Goal: Transaction & Acquisition: Purchase product/service

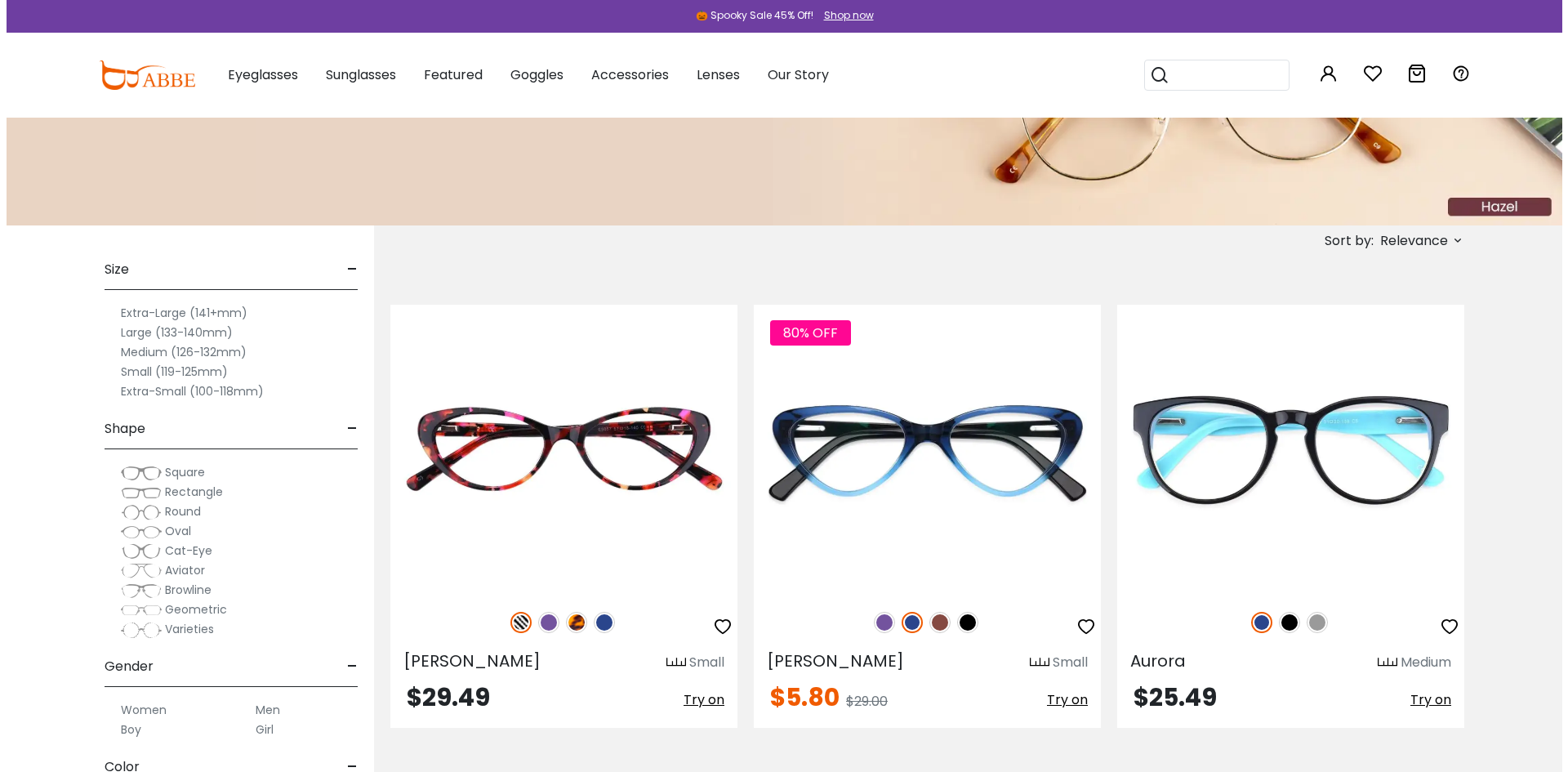
scroll to position [164, 0]
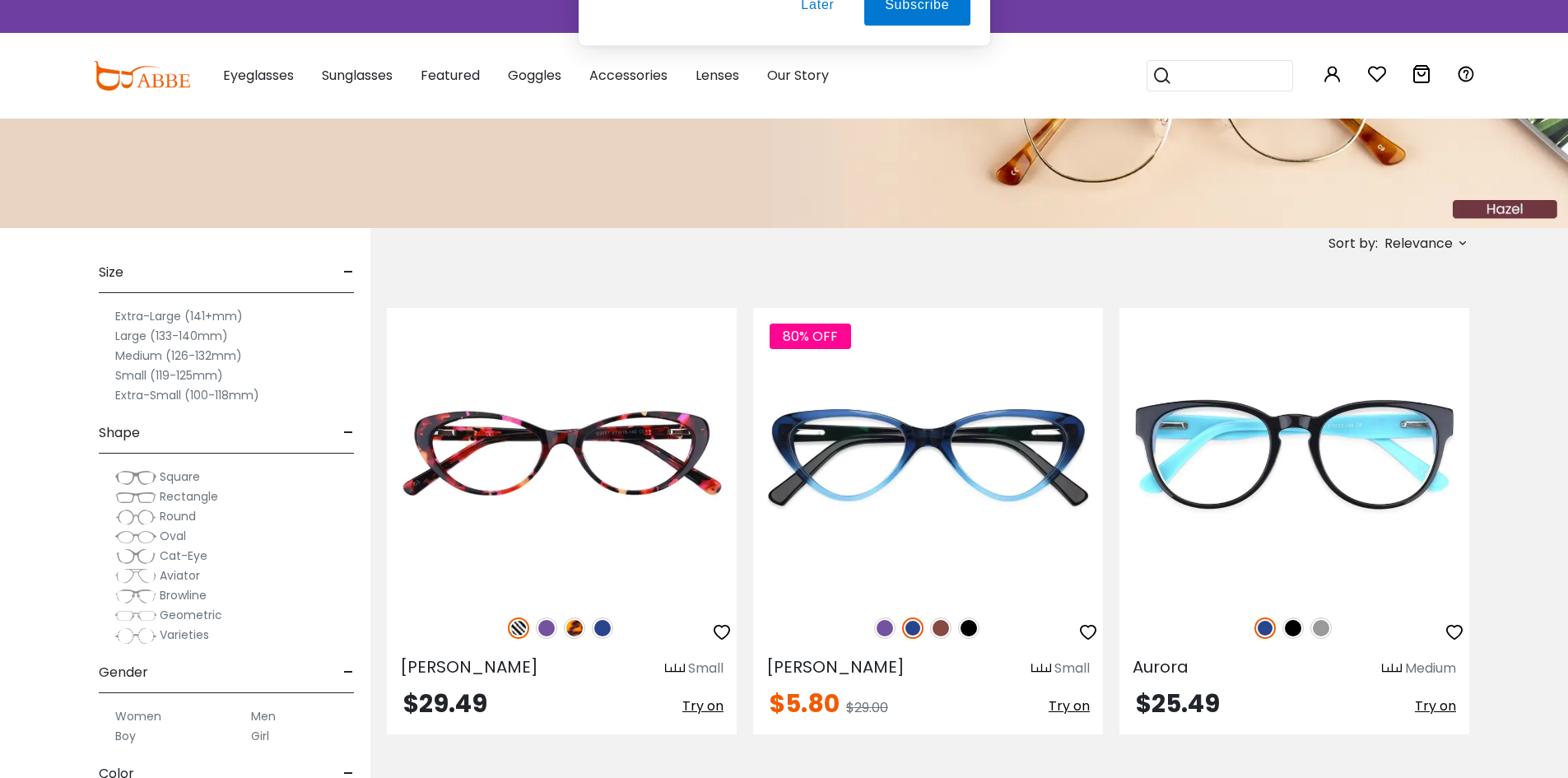
click at [348, 672] on span "-" at bounding box center [348, 672] width 10 height 39
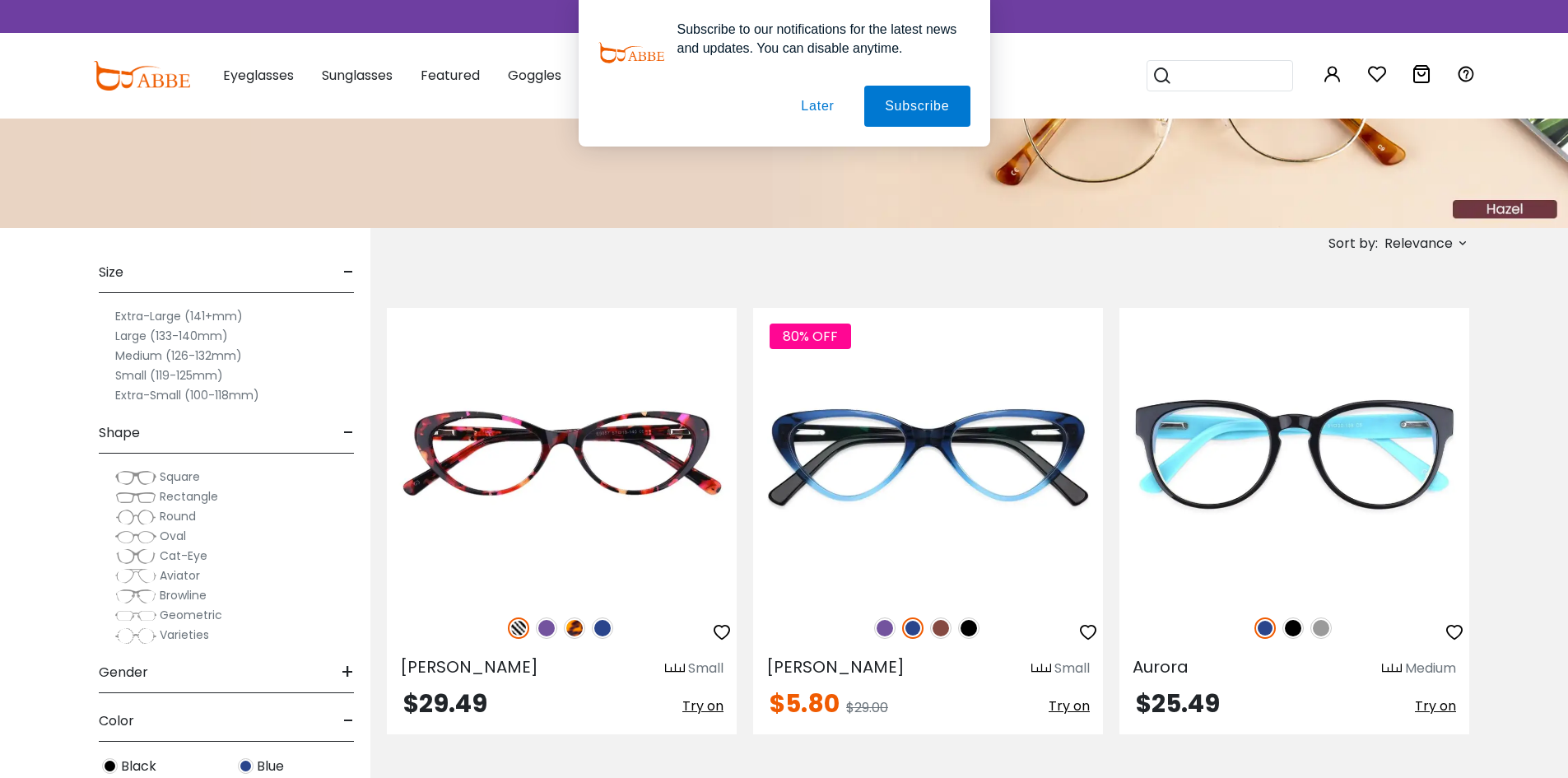
click at [348, 672] on span "+" at bounding box center [347, 672] width 13 height 39
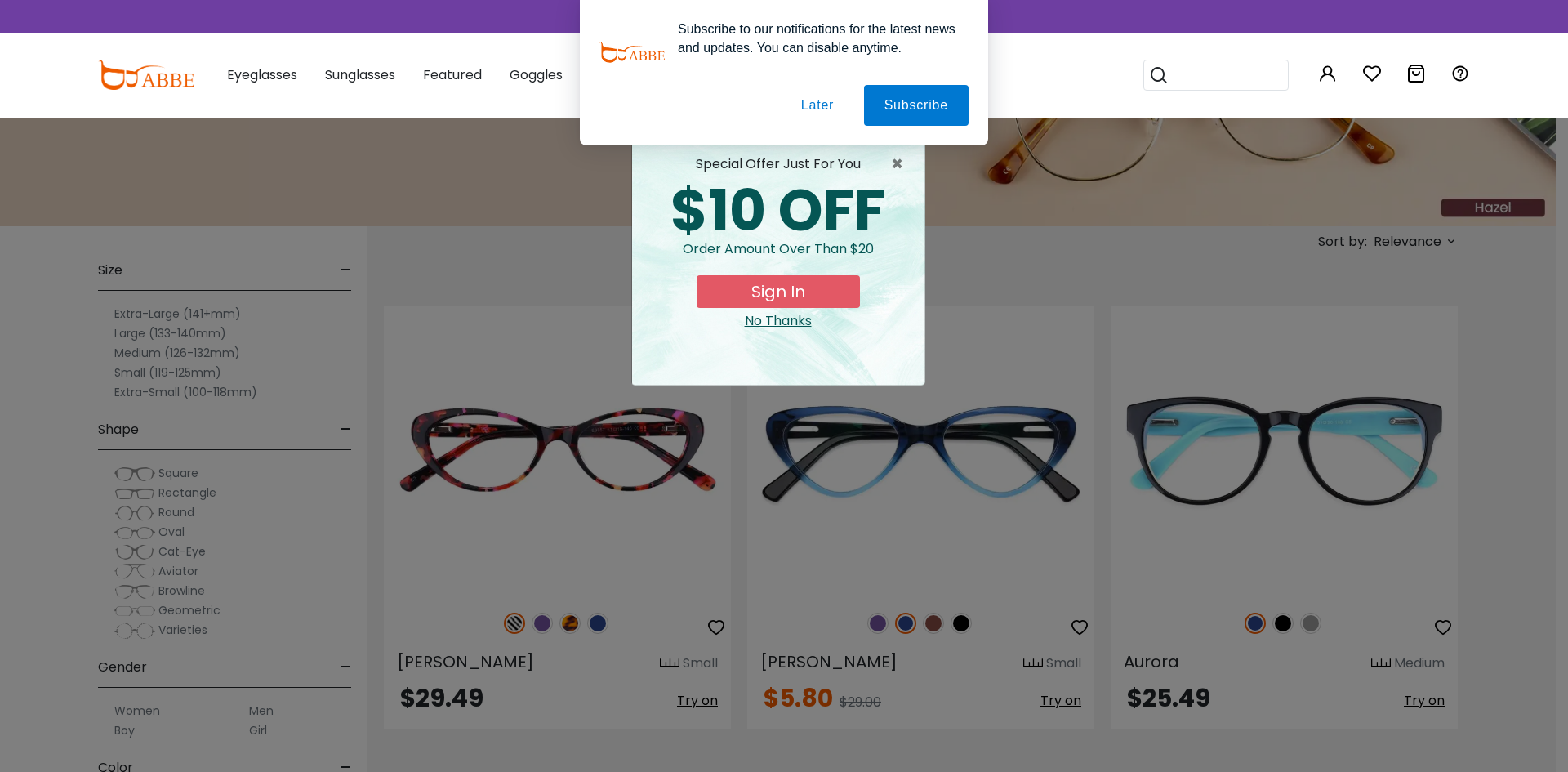
click at [837, 111] on button "Later" at bounding box center [817, 105] width 73 height 40
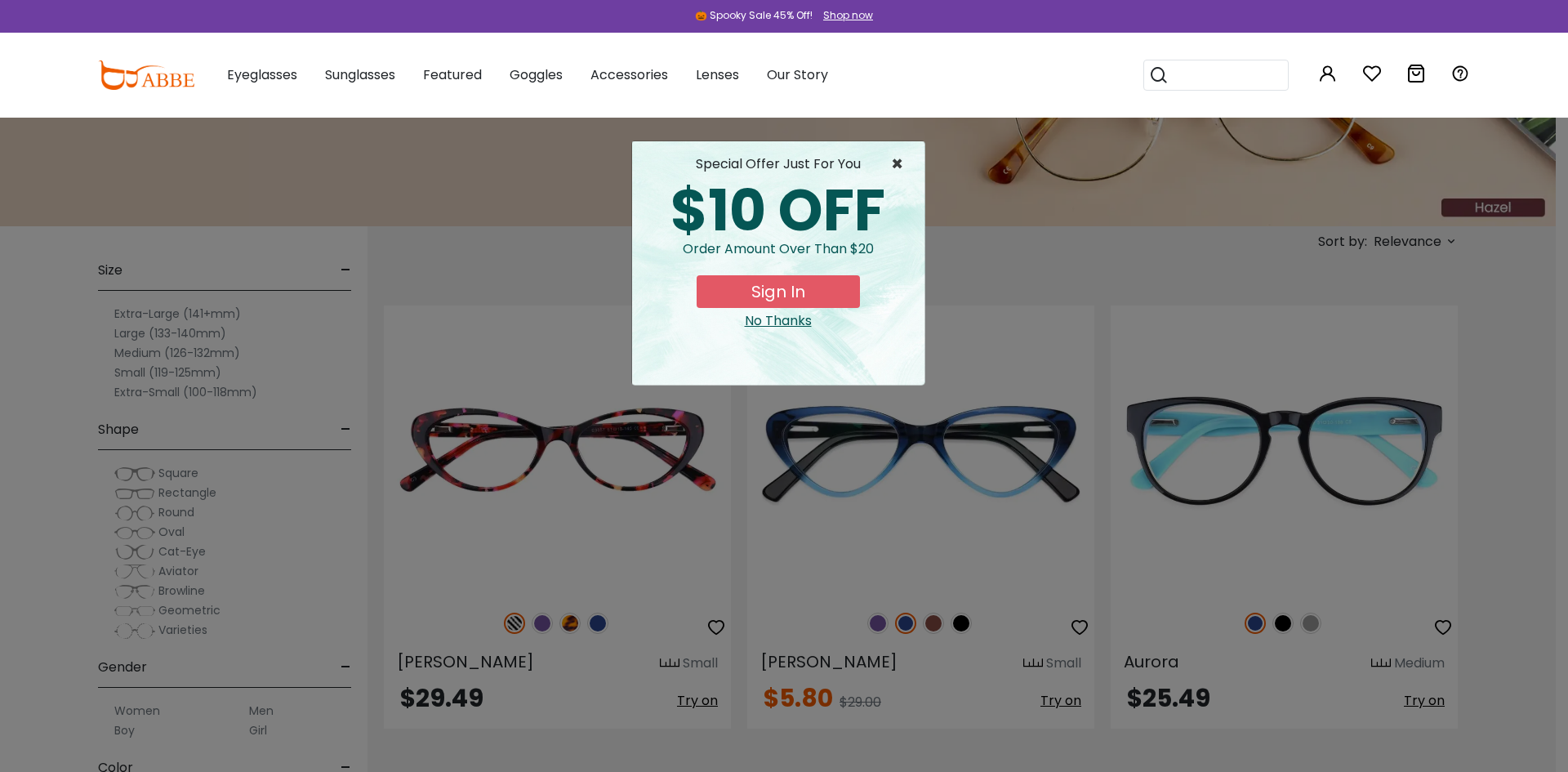
click at [891, 168] on span "×" at bounding box center [901, 164] width 21 height 20
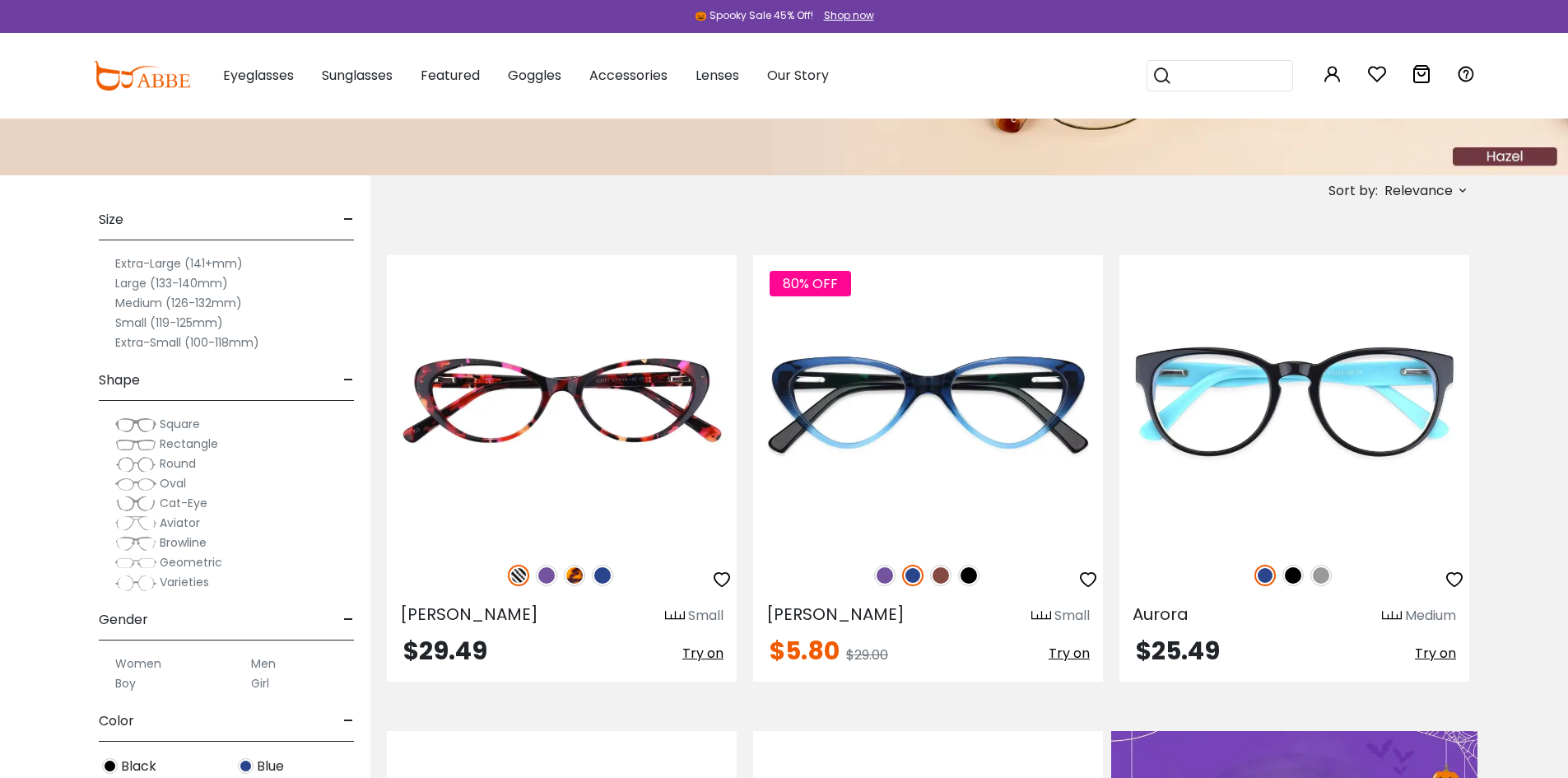
scroll to position [247, 0]
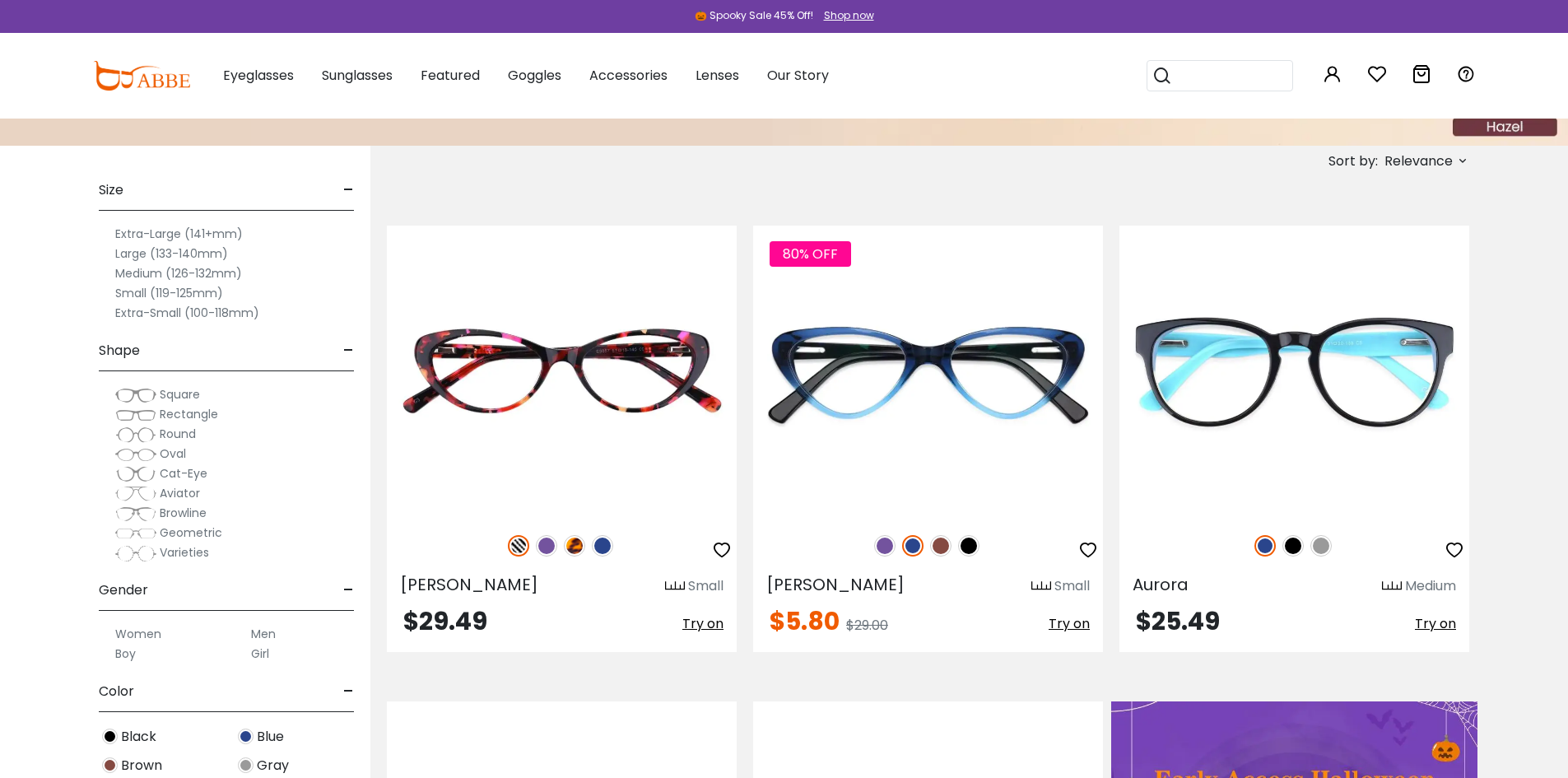
click at [268, 636] on label "Men" at bounding box center [263, 633] width 24 height 20
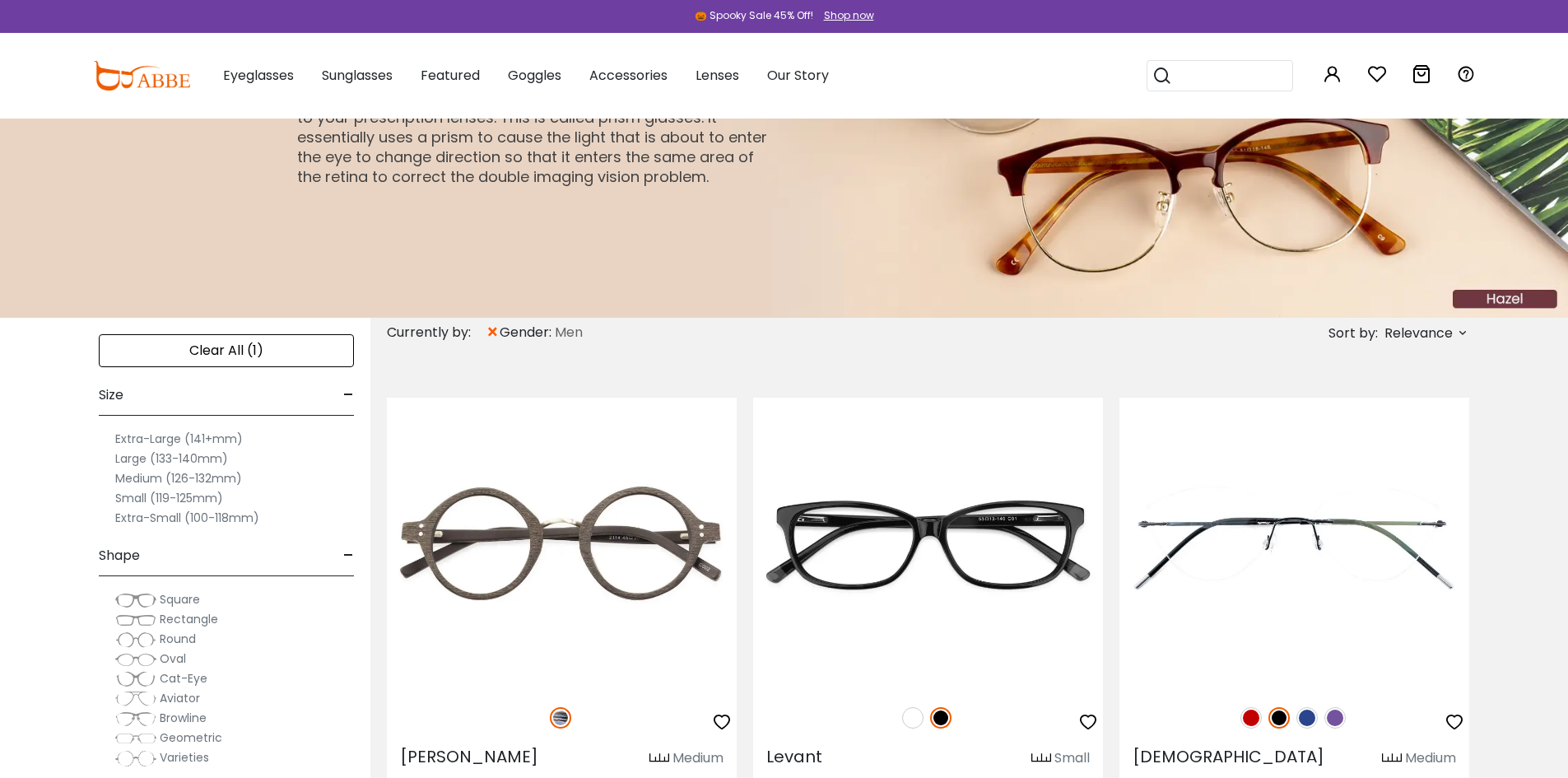
scroll to position [165, 0]
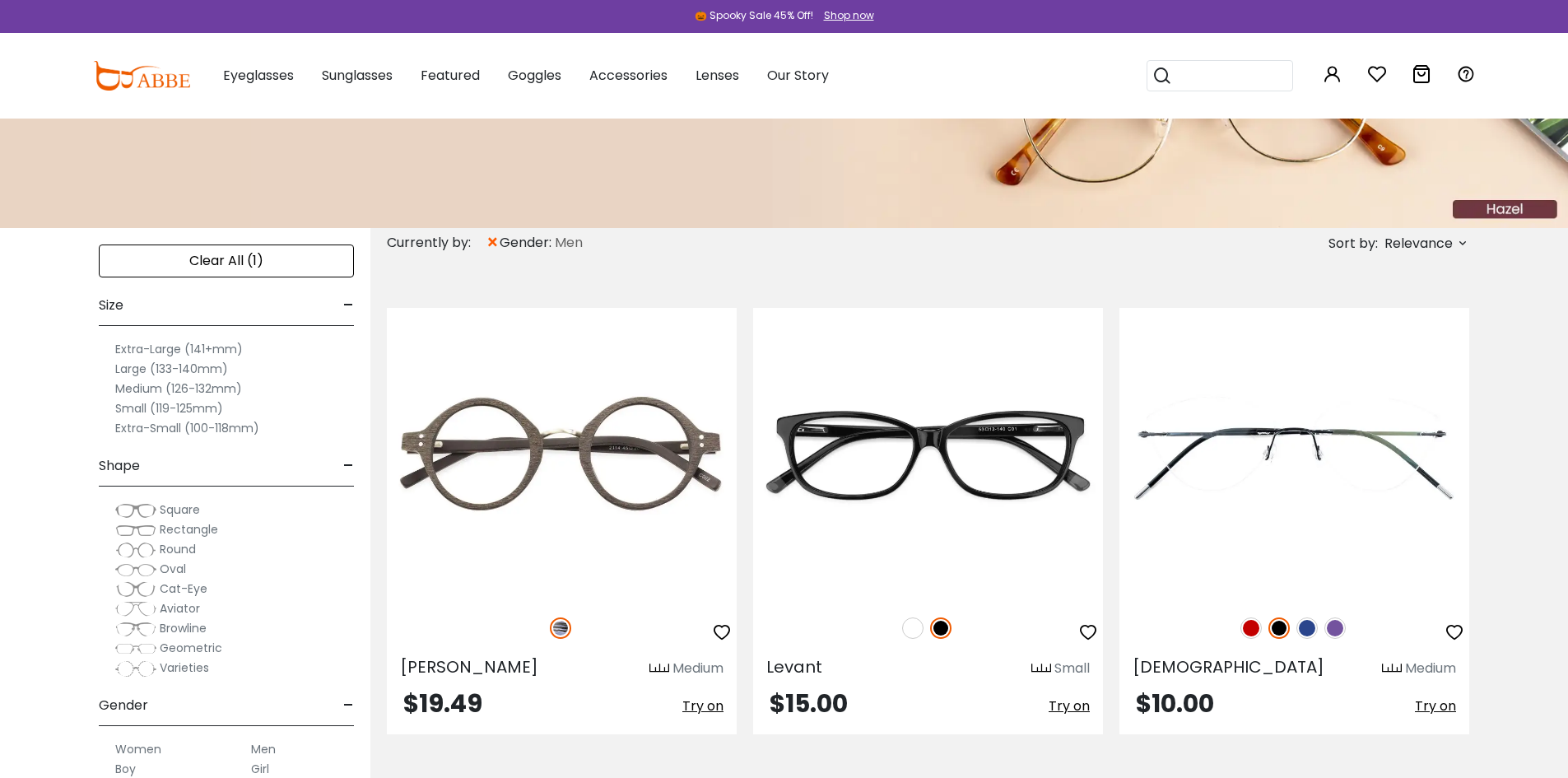
click at [145, 347] on label "Extra-Large (141+mm)" at bounding box center [179, 348] width 128 height 20
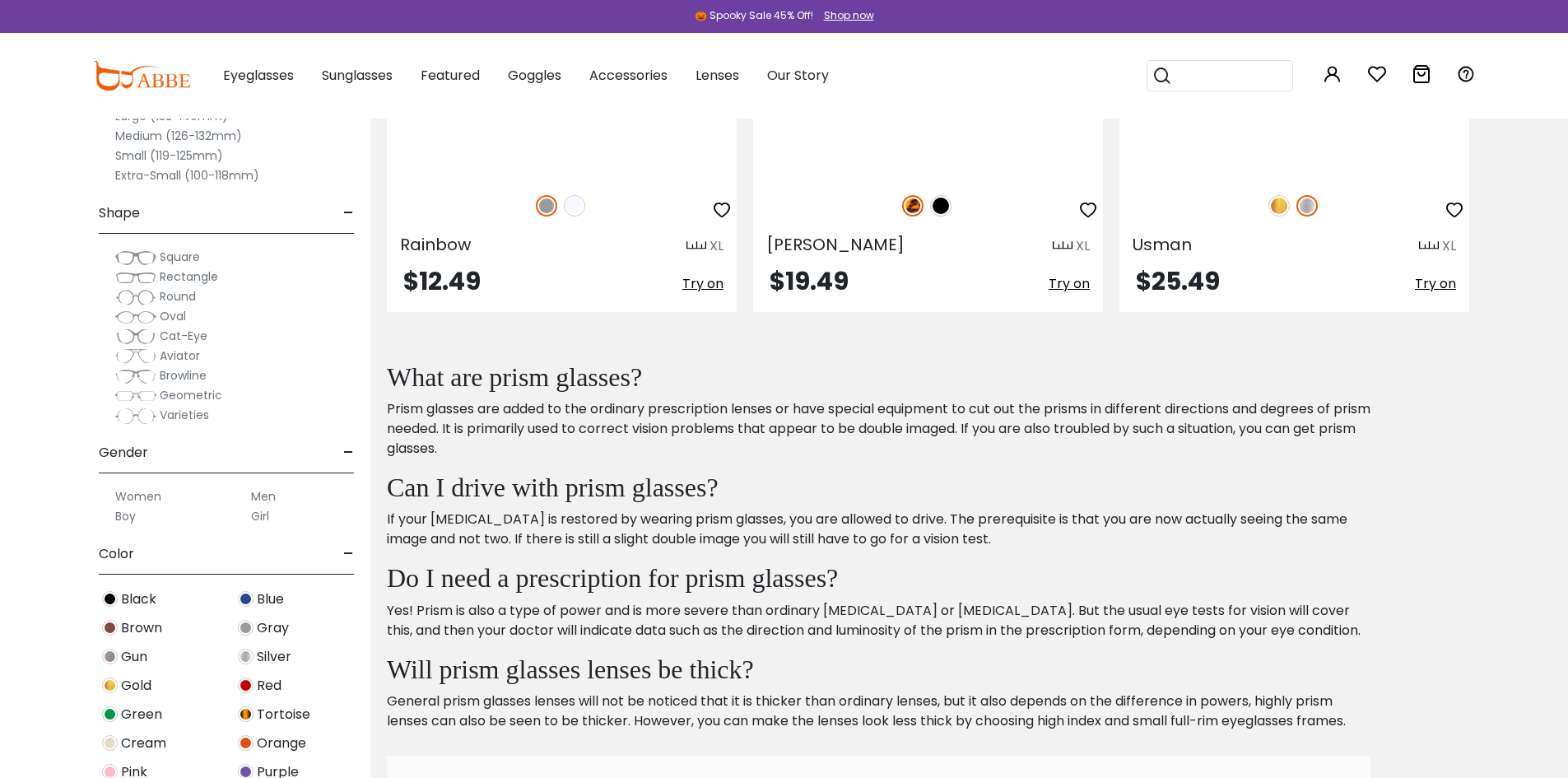
scroll to position [1070, 0]
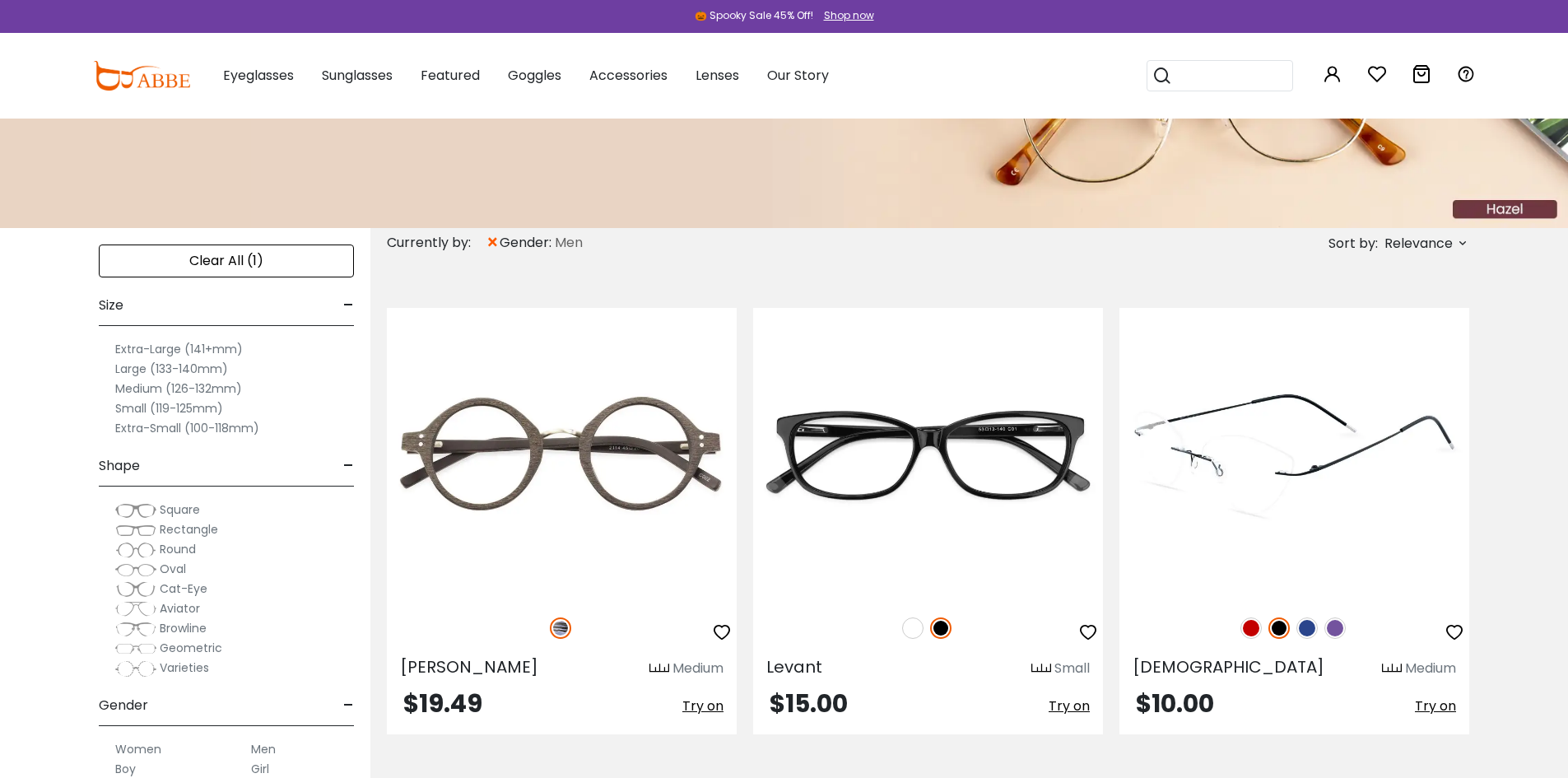
click at [1267, 470] on img at bounding box center [1294, 452] width 350 height 291
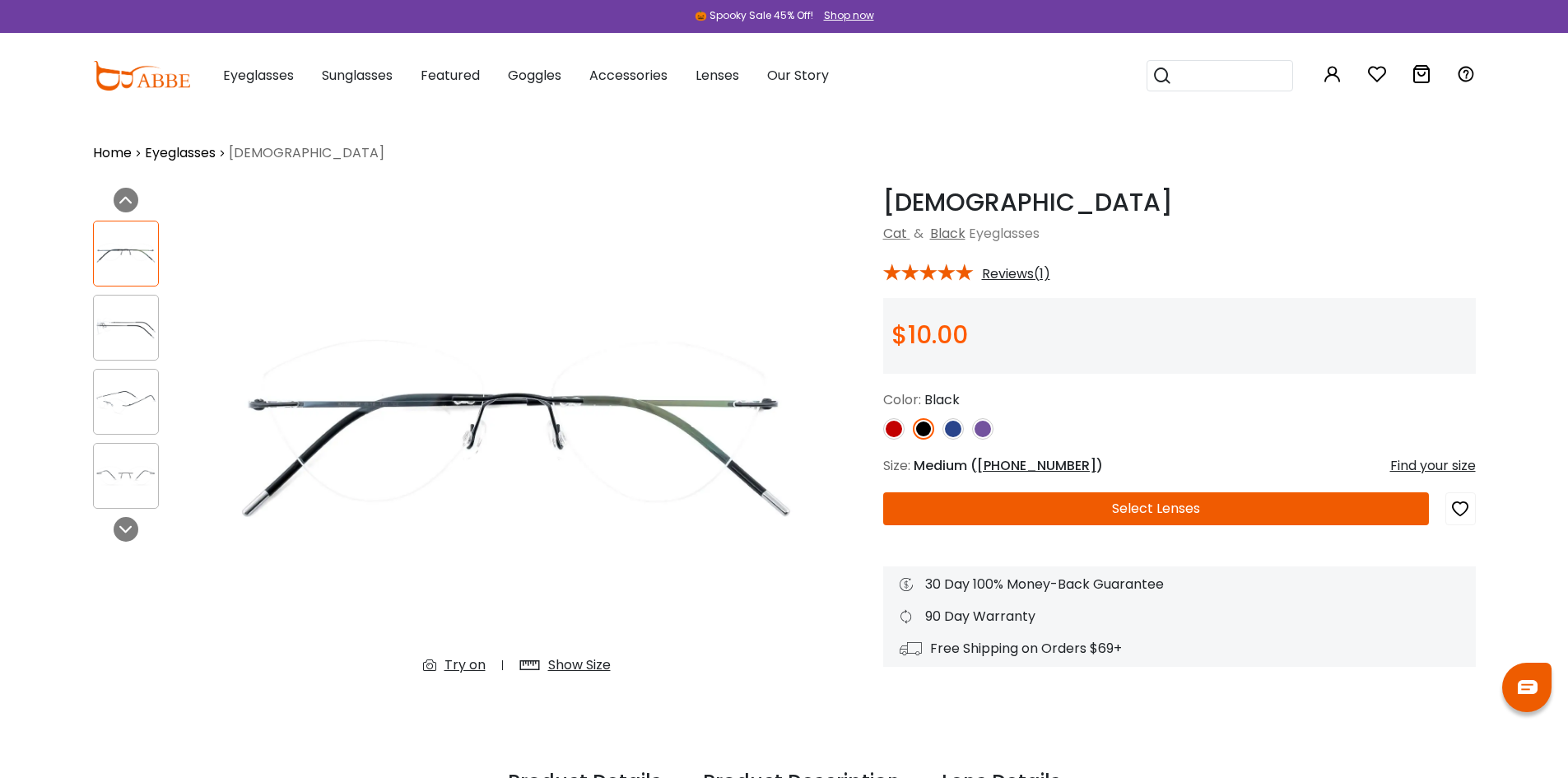
click at [129, 263] on img at bounding box center [126, 254] width 64 height 32
click at [135, 334] on img at bounding box center [126, 327] width 64 height 32
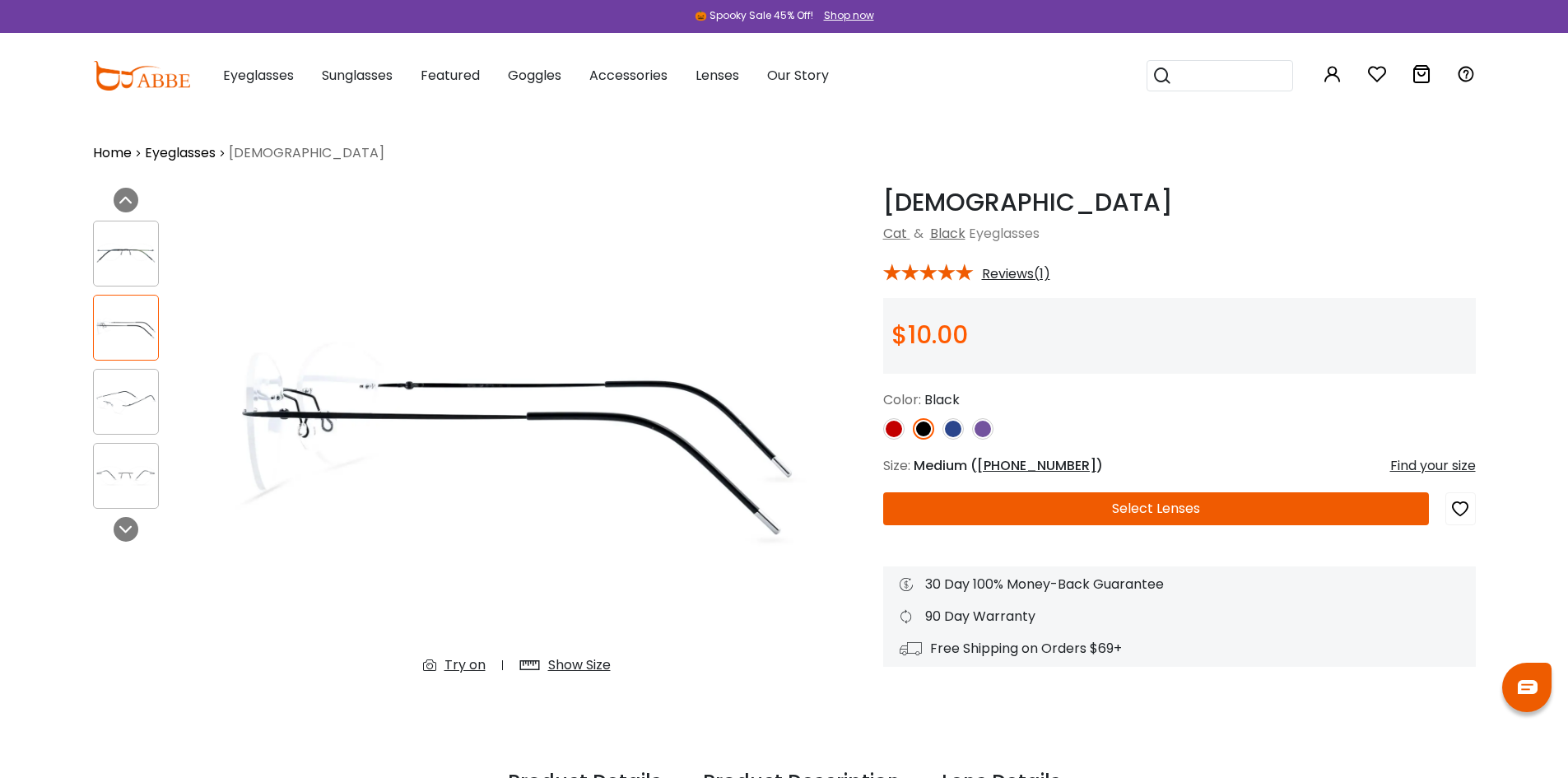
click at [111, 370] on div at bounding box center [126, 402] width 66 height 66
click at [94, 403] on img at bounding box center [126, 401] width 64 height 32
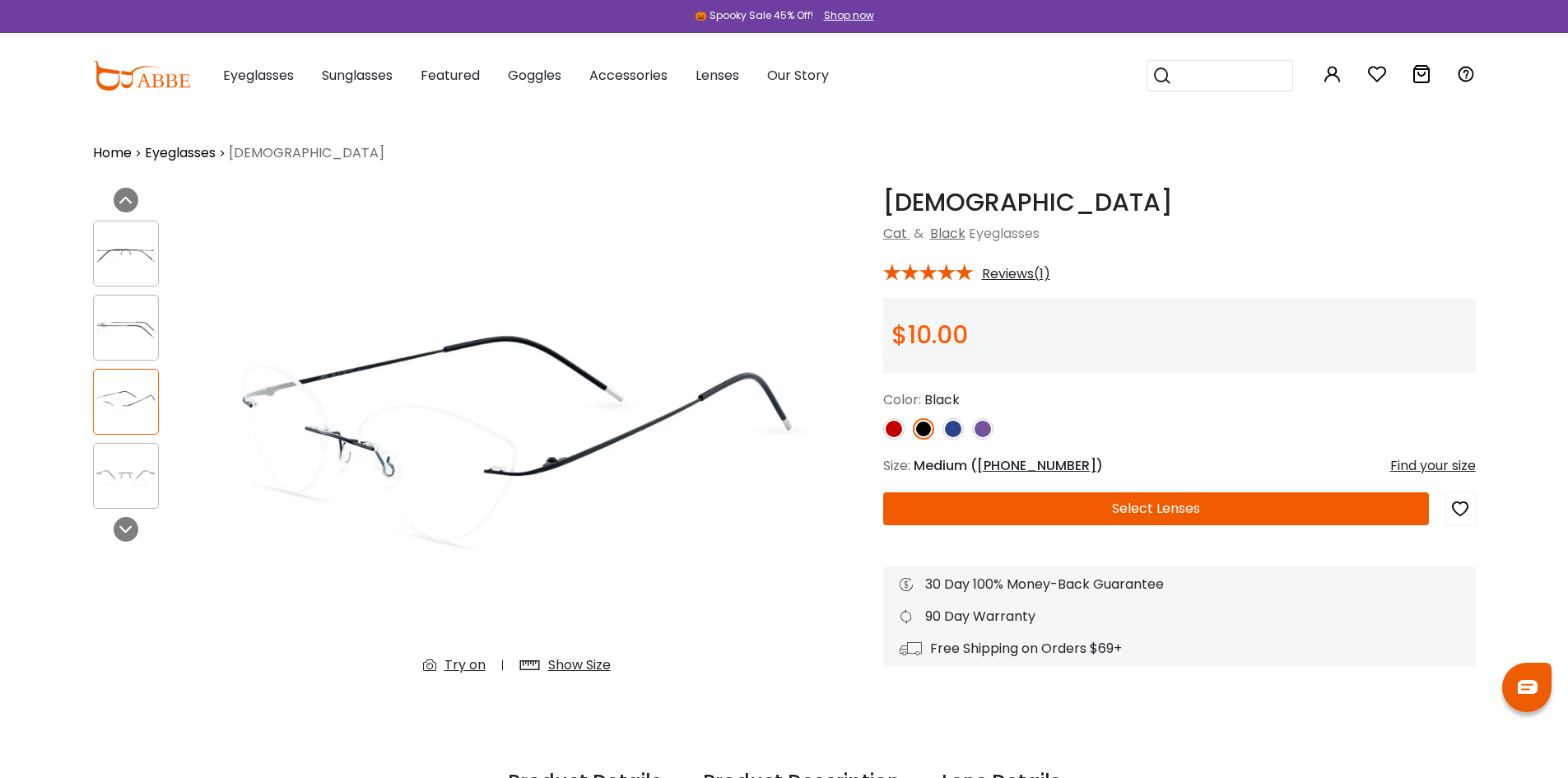
click at [96, 457] on div at bounding box center [126, 476] width 66 height 66
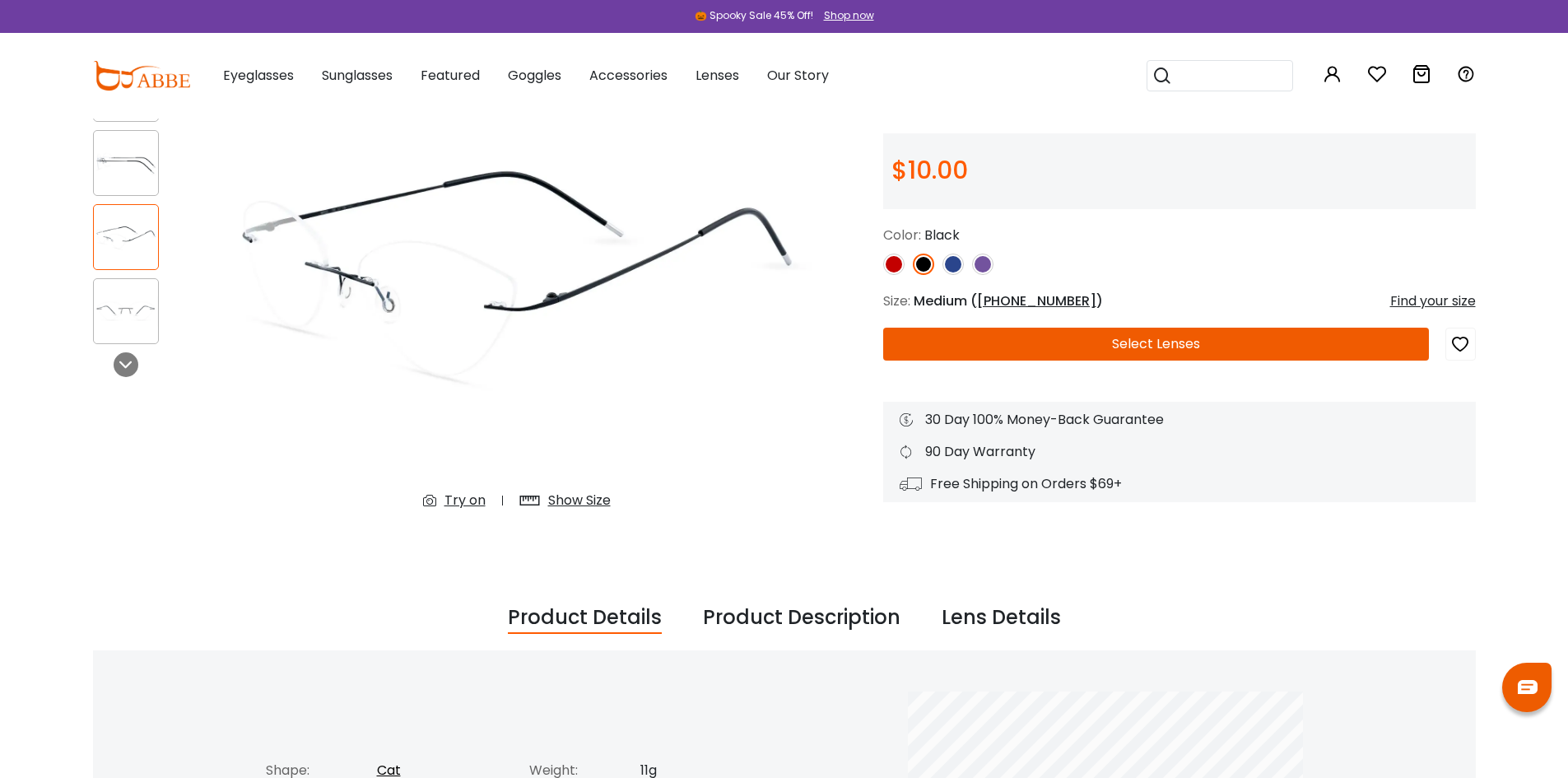
click at [1065, 343] on button "Select Lenses" at bounding box center [1156, 344] width 546 height 33
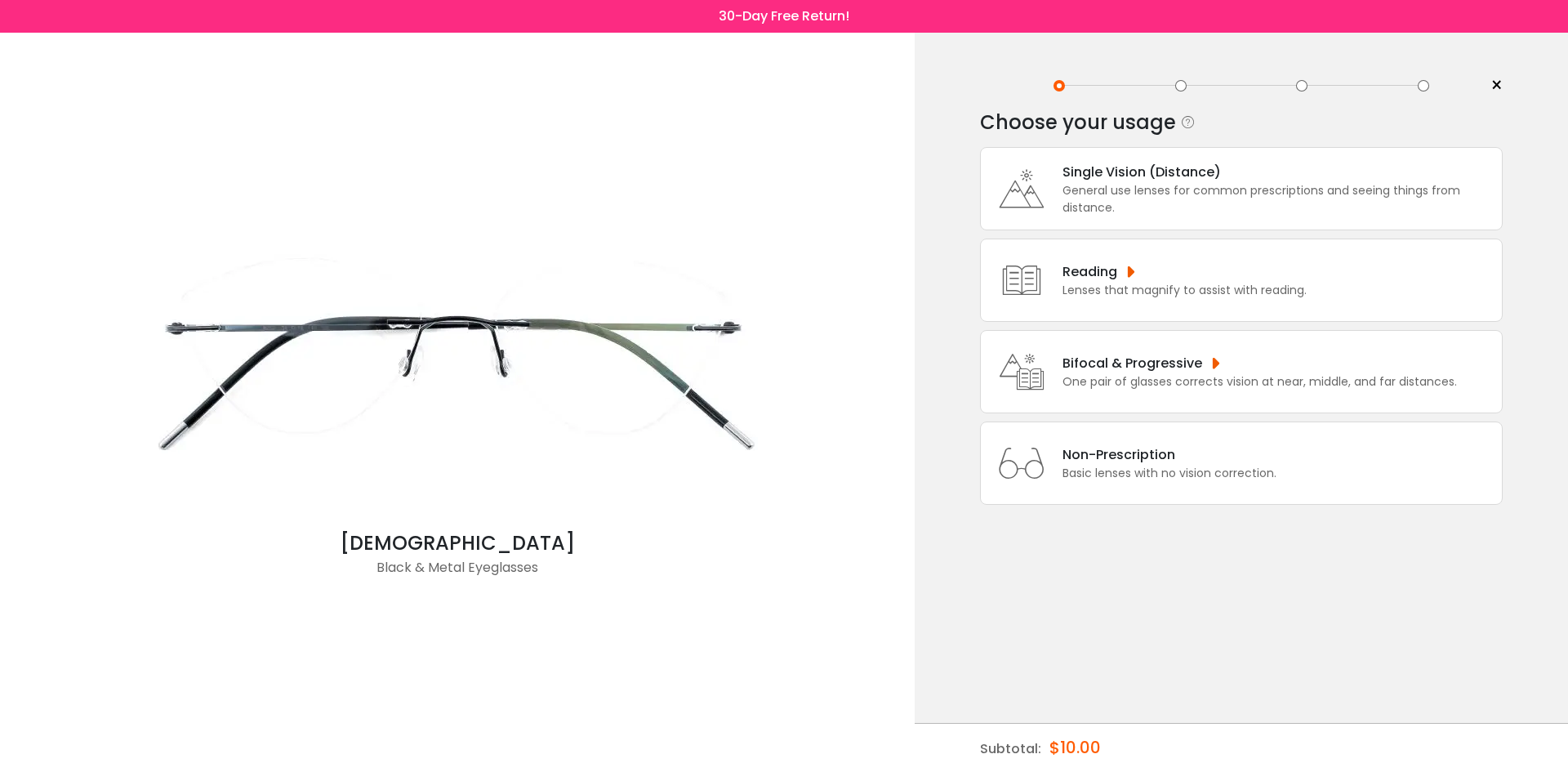
click at [1097, 283] on div "Lenses that magnify to assist with reading." at bounding box center [1184, 290] width 244 height 17
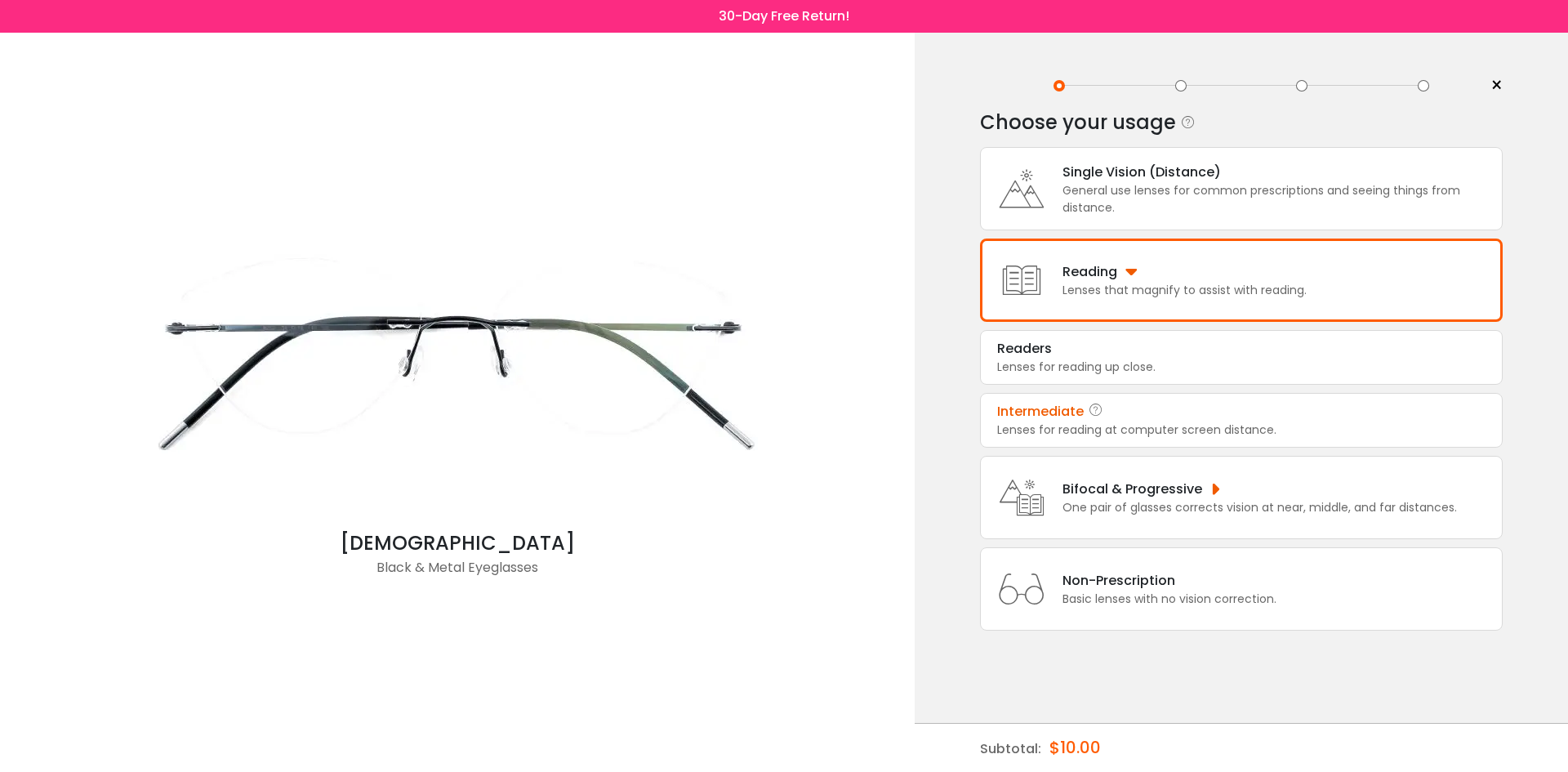
click at [1067, 430] on div "Lenses for reading at computer screen distance." at bounding box center [1241, 430] width 488 height 17
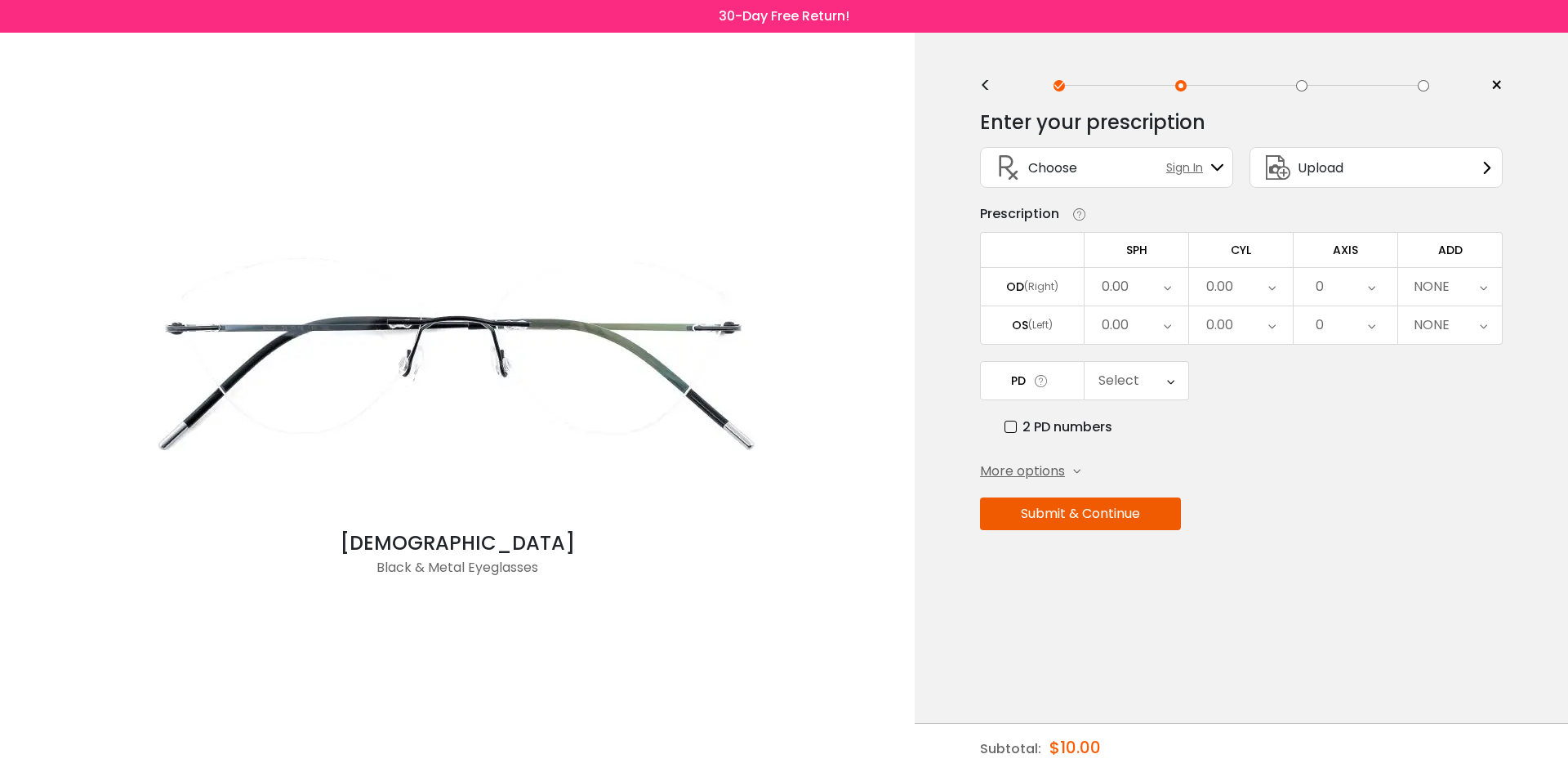
click at [1168, 293] on icon at bounding box center [1167, 287] width 8 height 38
click at [1151, 483] on li "+2.25" at bounding box center [1136, 476] width 103 height 29
click at [1166, 334] on icon at bounding box center [1167, 325] width 8 height 38
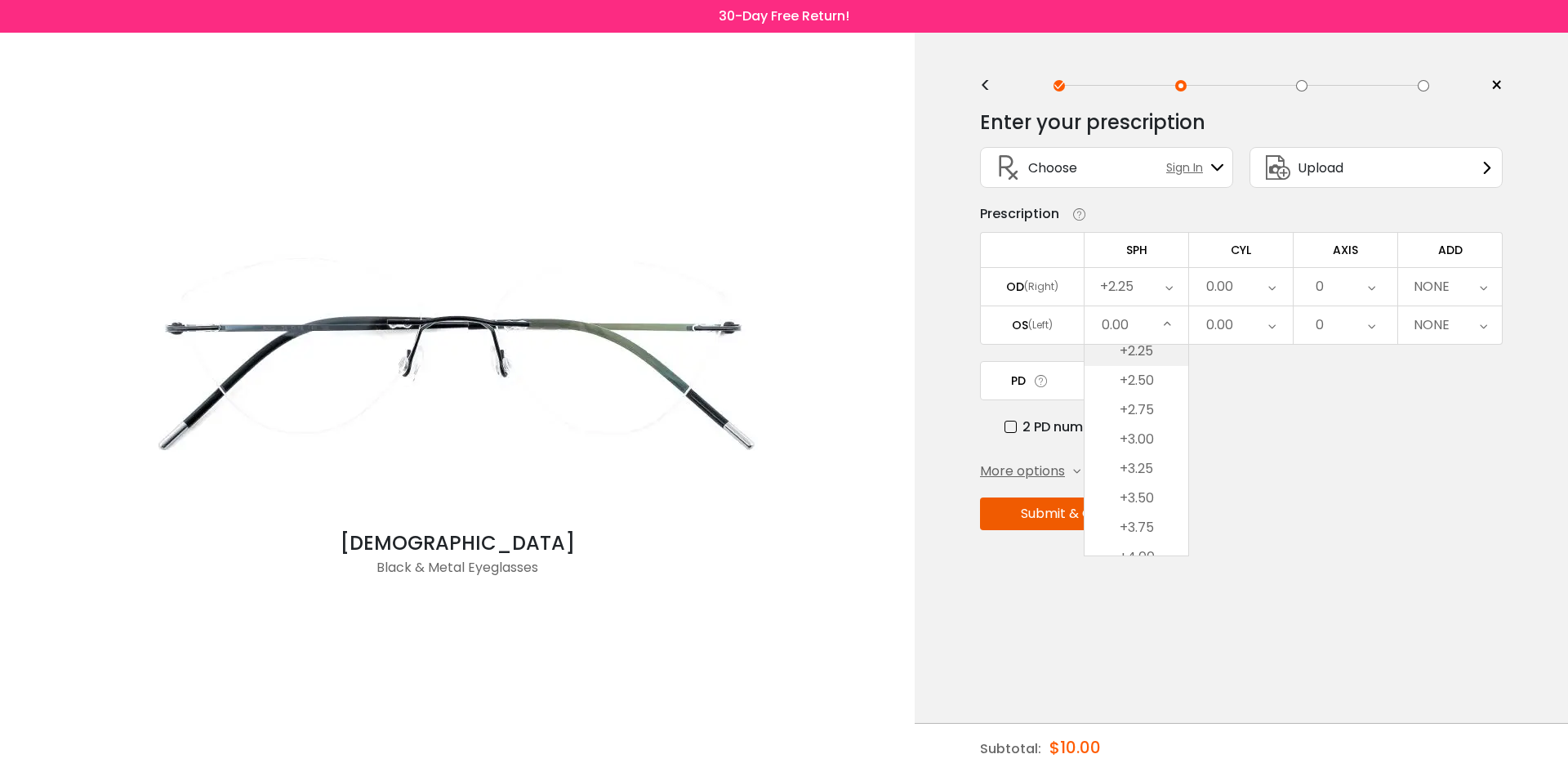
click at [1143, 355] on li "+2.25" at bounding box center [1136, 351] width 103 height 29
click at [1271, 283] on icon at bounding box center [1272, 287] width 8 height 38
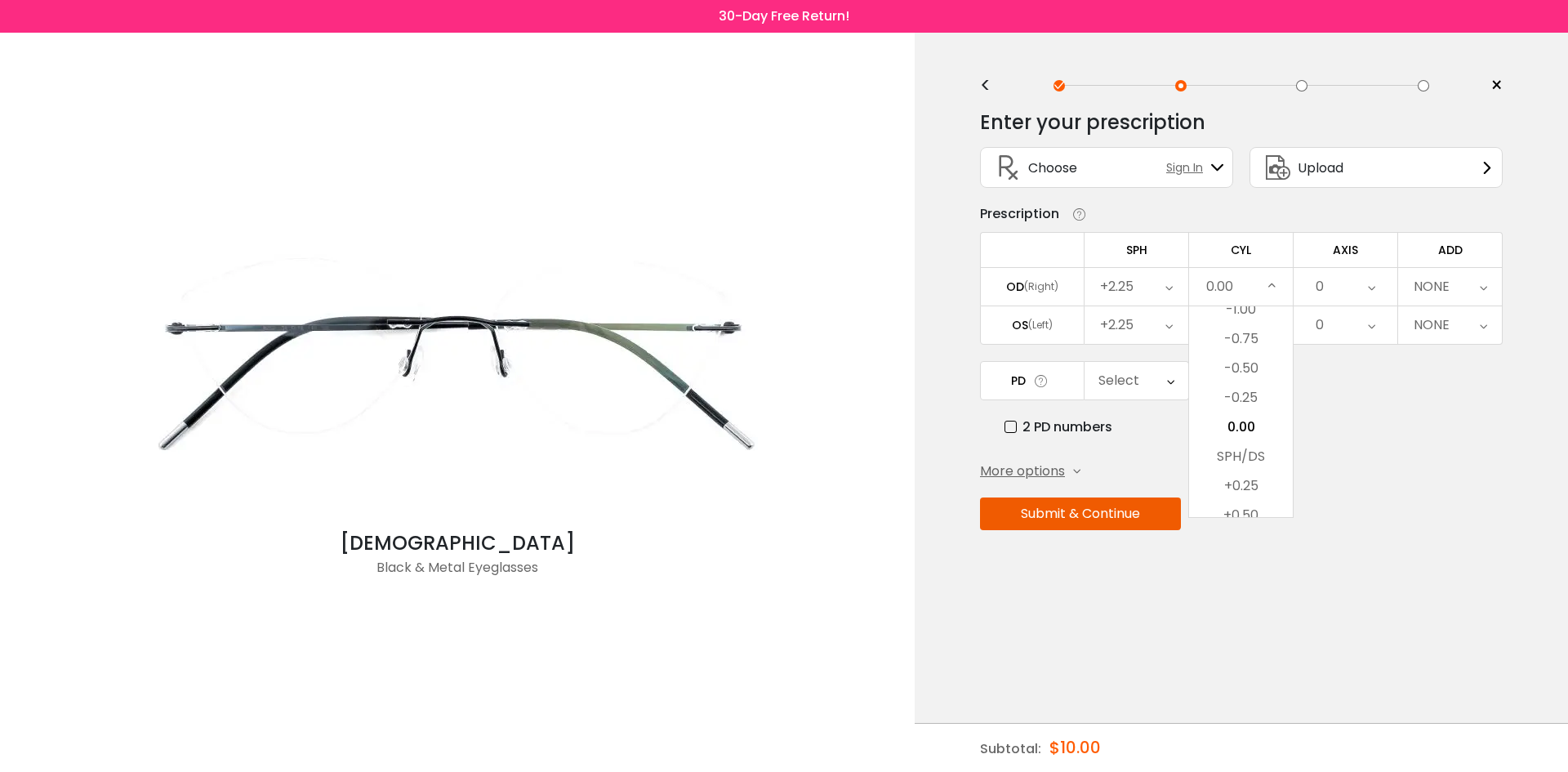
click at [1315, 404] on div "PD Select Cancel PD Save 46 47 48 49 50 51 52 53 54 55 56 57 58 59 60 61 62 63 …" at bounding box center [1241, 399] width 523 height 76
